Goal: Transaction & Acquisition: Download file/media

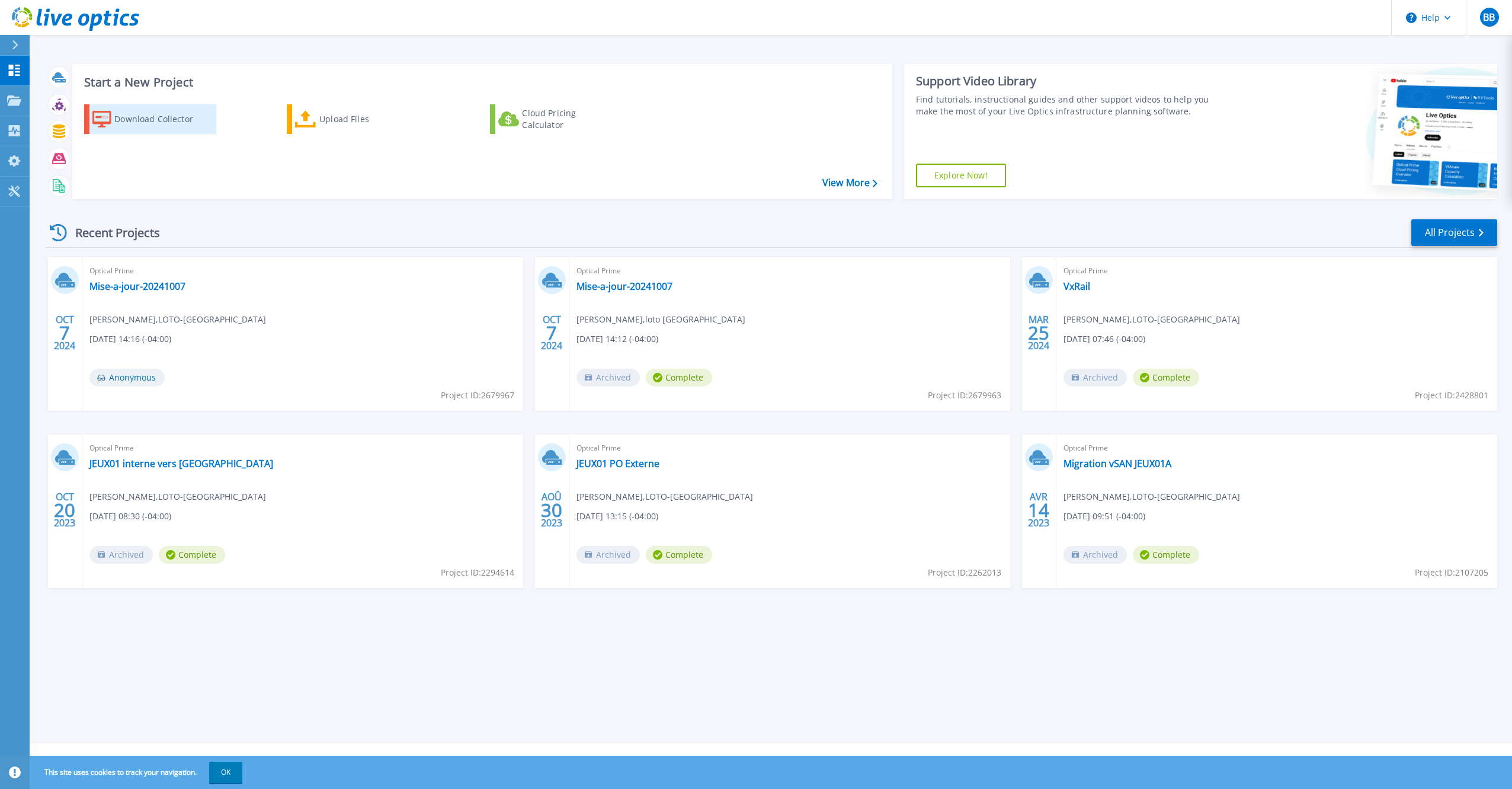
click at [153, 117] on div "Download Collector" at bounding box center [162, 119] width 95 height 24
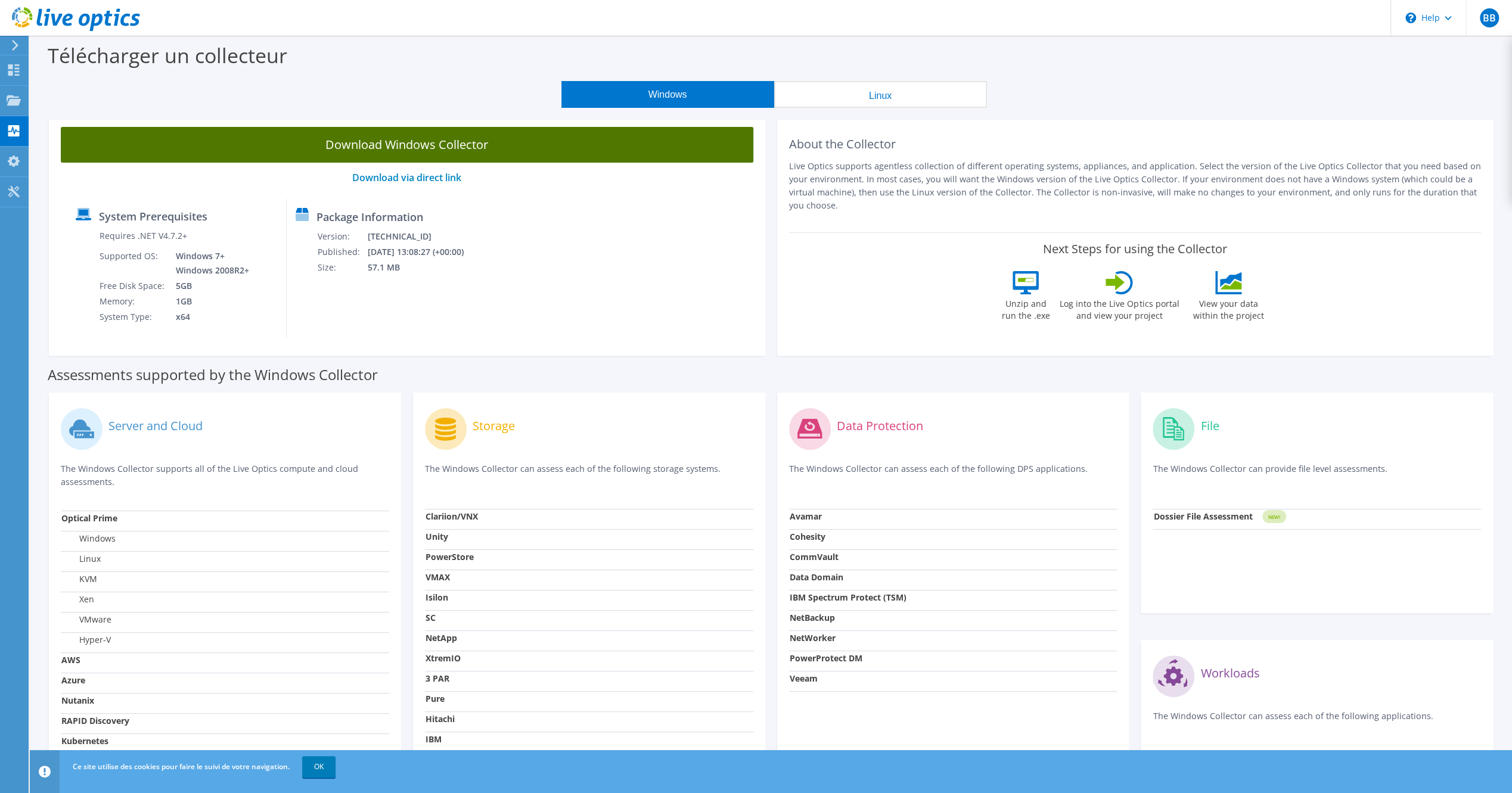
click at [577, 144] on link "Download Windows Collector" at bounding box center [407, 144] width 692 height 36
